Goal: Task Accomplishment & Management: Complete application form

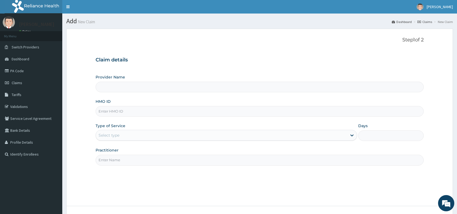
type input "Reliance Family Clinics (RFC) - [GEOGRAPHIC_DATA]"
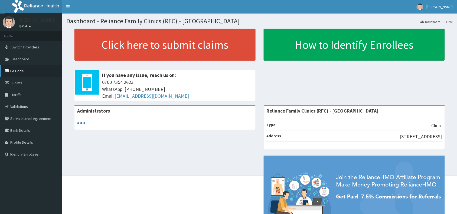
click at [22, 68] on link "PA Code" at bounding box center [31, 71] width 62 height 12
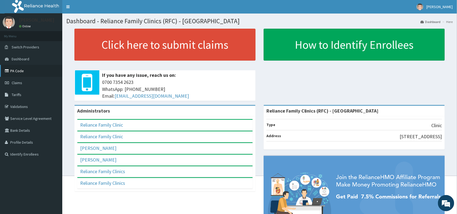
click at [29, 74] on link "PA Code" at bounding box center [31, 71] width 62 height 12
click at [19, 71] on link "PA Code" at bounding box center [31, 71] width 62 height 12
